Goal: Check status

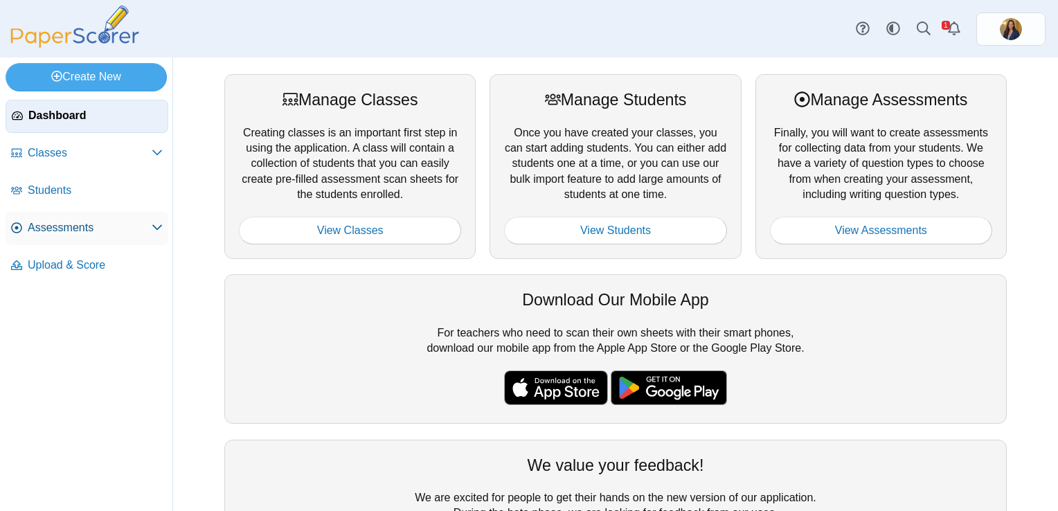
click at [51, 229] on span "Assessments" at bounding box center [90, 227] width 124 height 15
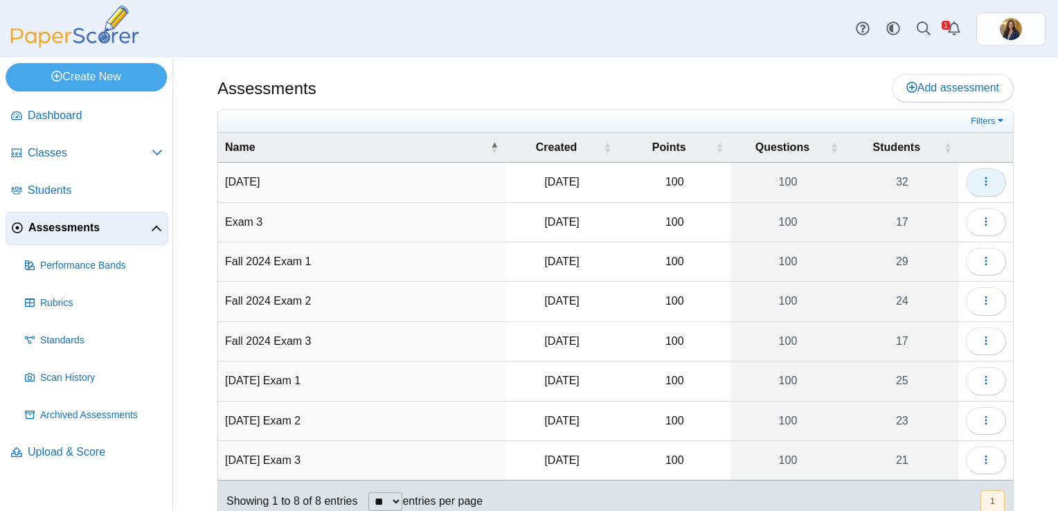
click at [980, 186] on icon "button" at bounding box center [985, 181] width 11 height 11
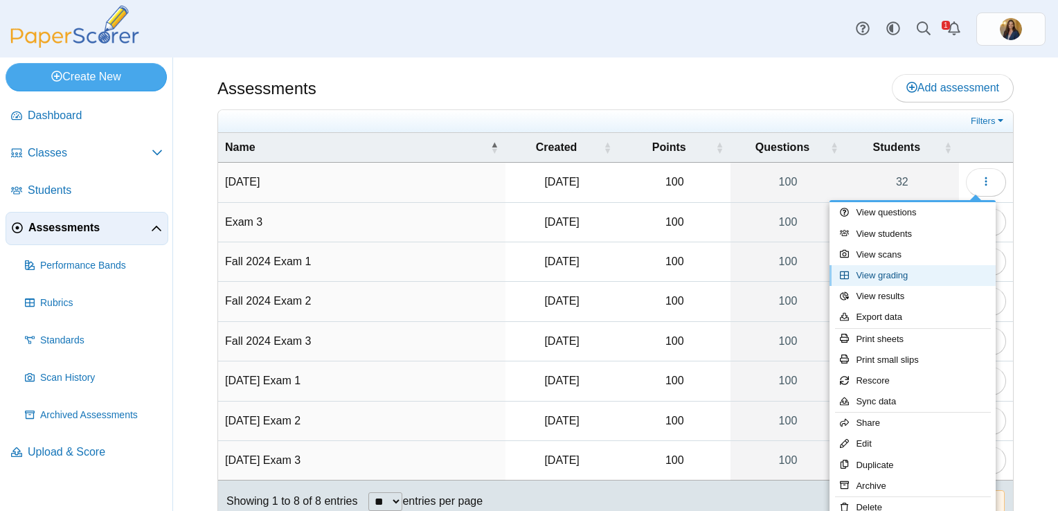
click at [903, 277] on link "View grading" at bounding box center [912, 275] width 166 height 21
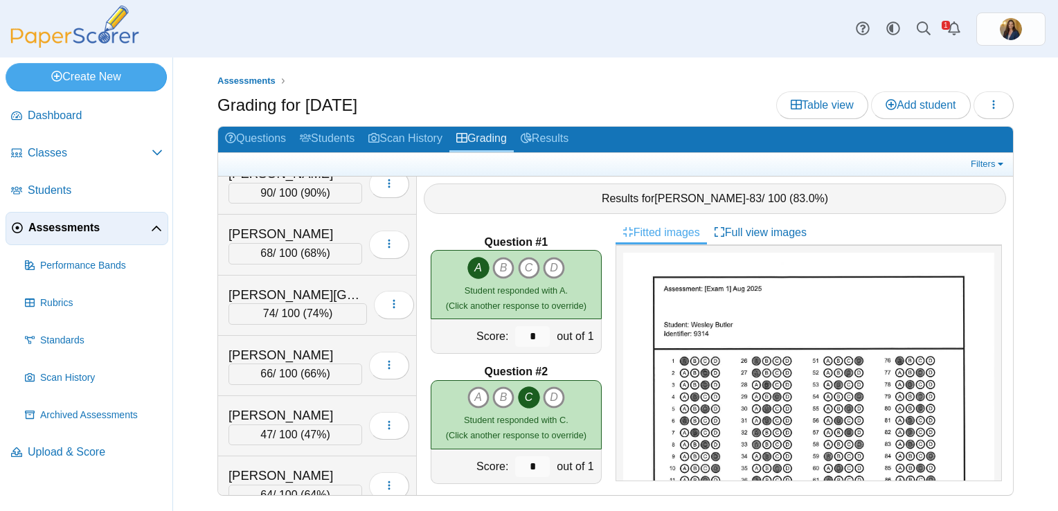
scroll to position [623, 0]
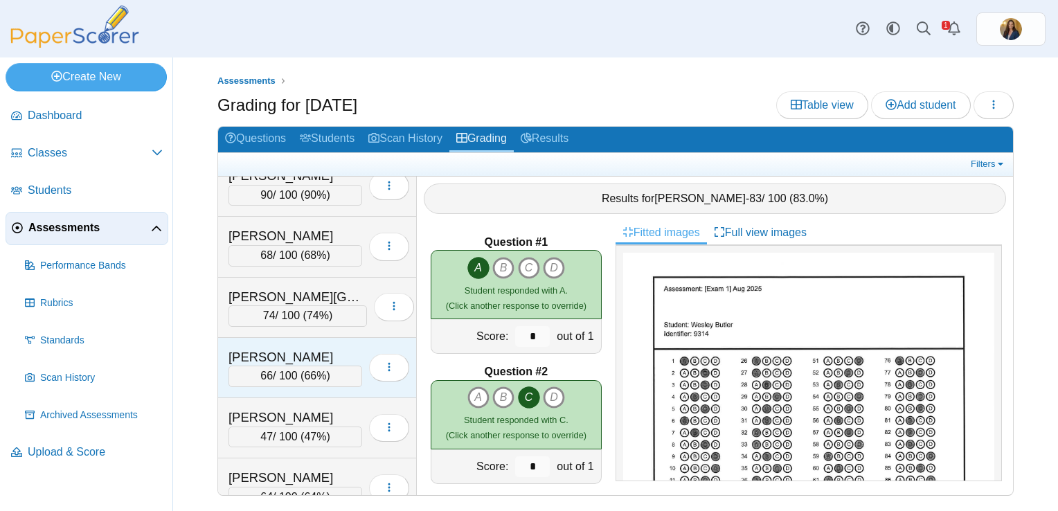
click at [268, 352] on div "Knowles, Stephanie" at bounding box center [295, 357] width 134 height 18
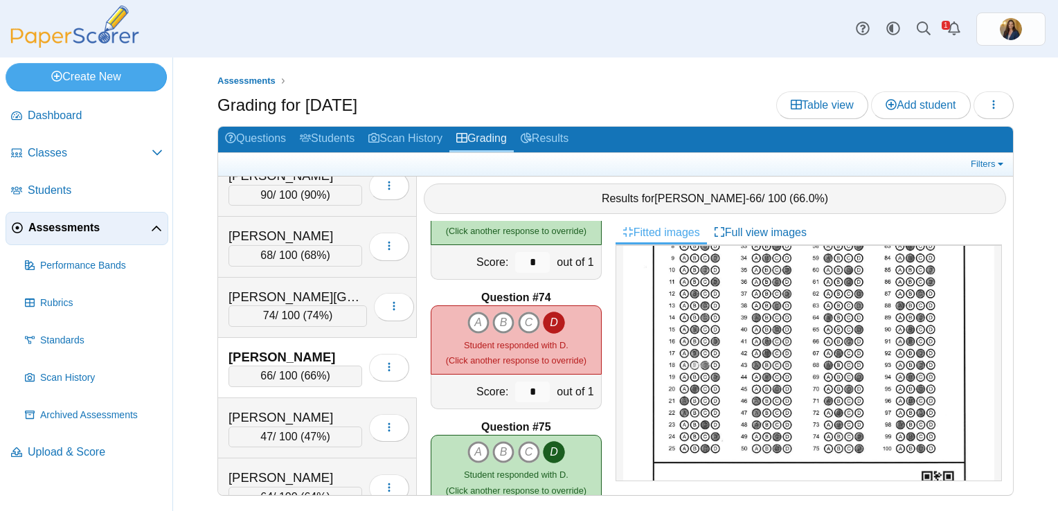
scroll to position [208, 0]
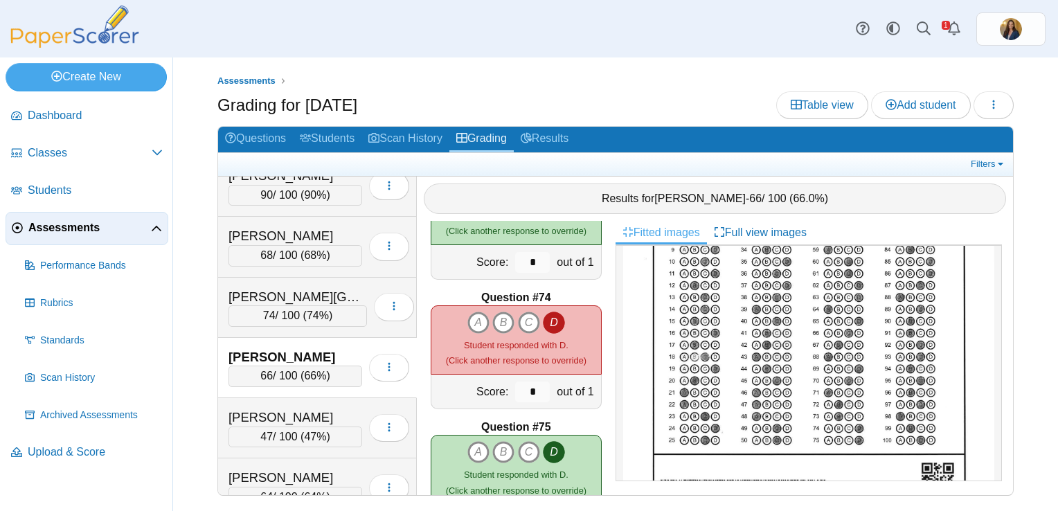
click at [1040, 107] on div "Assessments Grading for Aug 2025 Table view Add student Loading… A" at bounding box center [615, 283] width 885 height 453
